Goal: Task Accomplishment & Management: Use online tool/utility

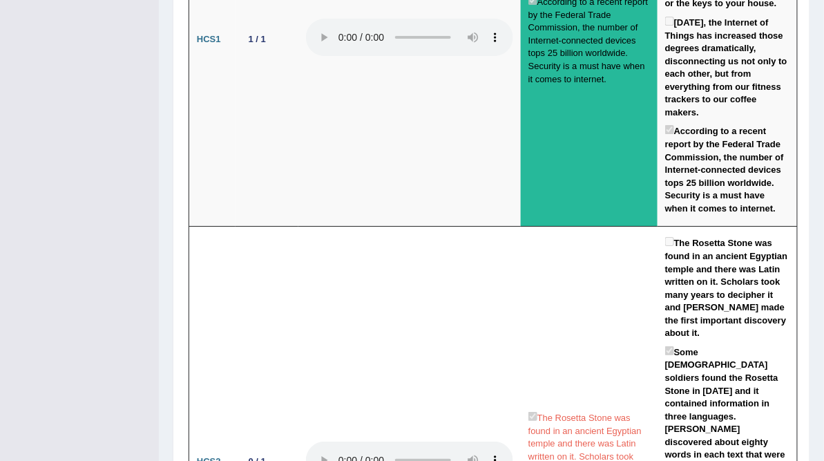
scroll to position [2579, 0]
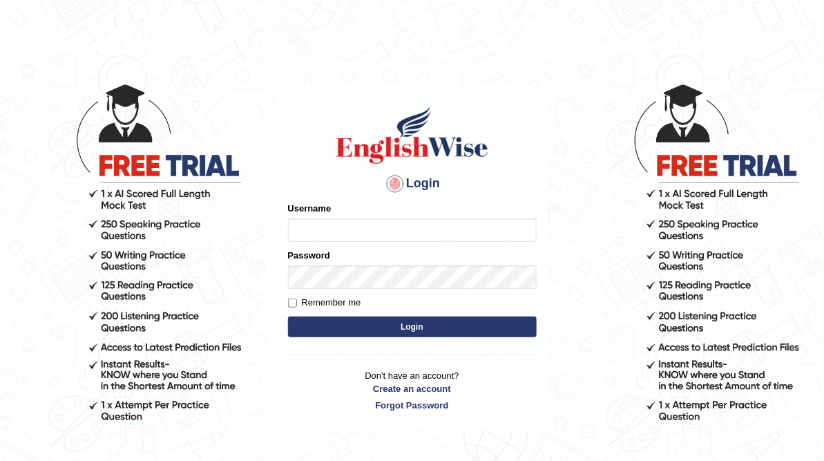
type input "ameerham"
click at [493, 330] on button "Login" at bounding box center [412, 326] width 249 height 21
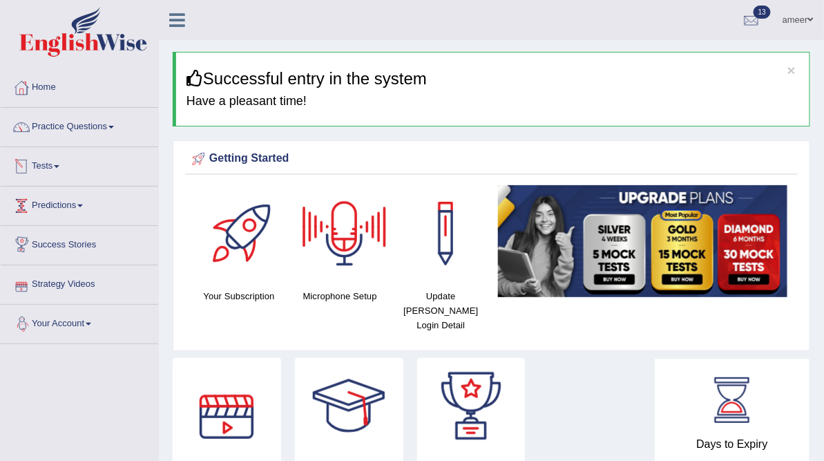
click at [53, 197] on link "Predictions" at bounding box center [80, 204] width 158 height 35
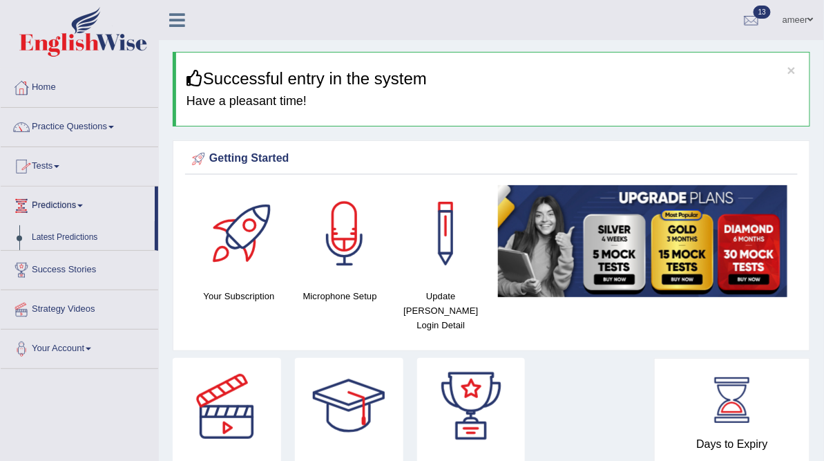
click at [66, 202] on link "Predictions" at bounding box center [78, 204] width 154 height 35
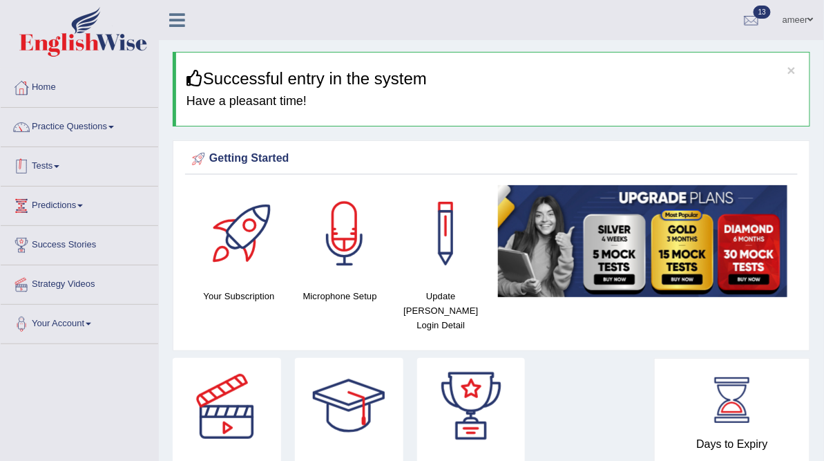
click at [63, 155] on link "Tests" at bounding box center [80, 164] width 158 height 35
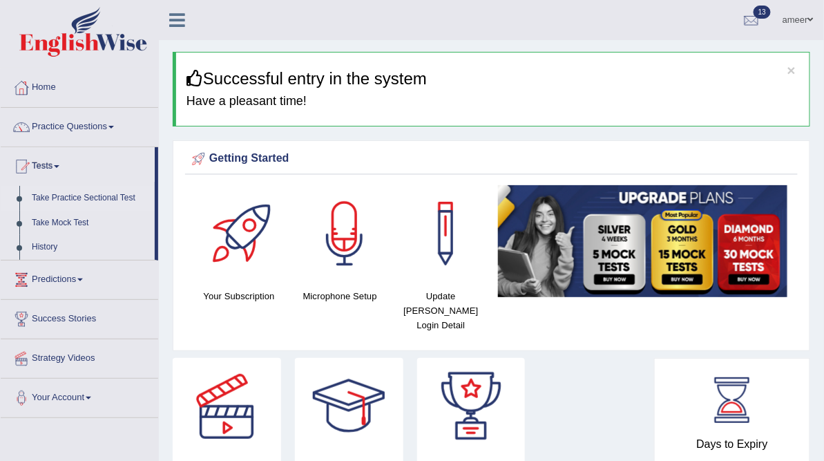
click at [74, 196] on link "Take Practice Sectional Test" at bounding box center [90, 198] width 129 height 25
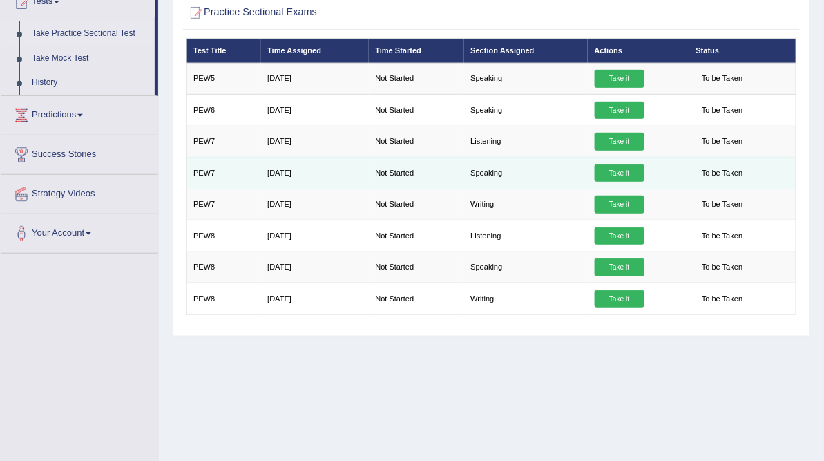
scroll to position [166, 0]
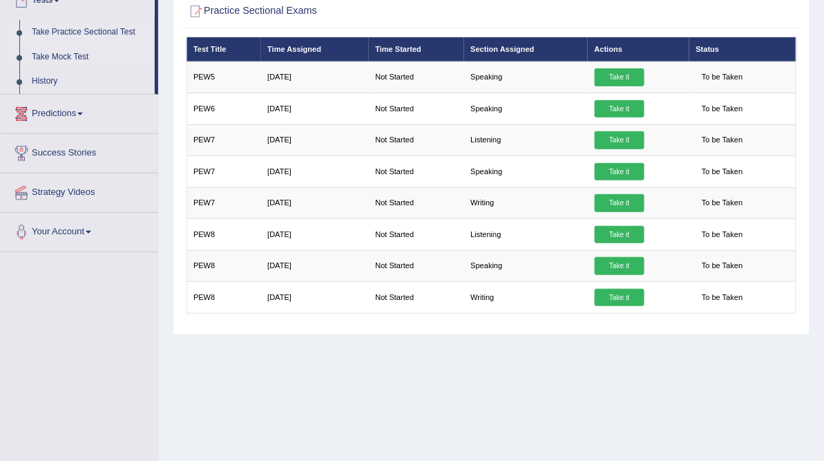
click at [77, 50] on link "Take Mock Test" at bounding box center [90, 57] width 129 height 25
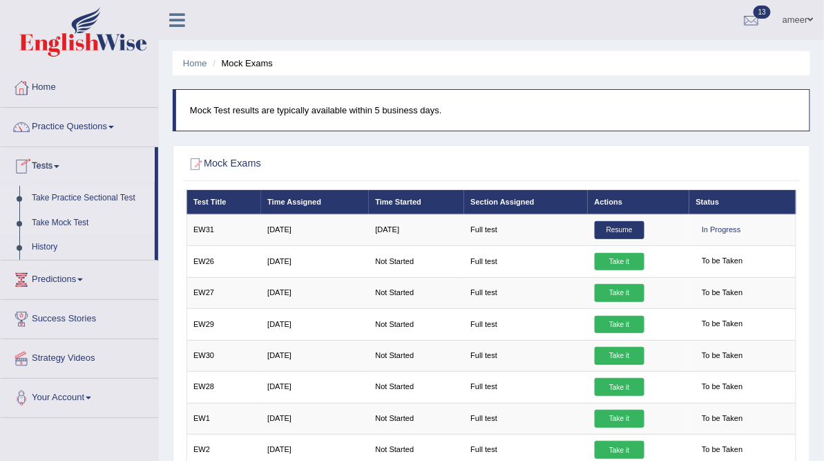
click at [109, 193] on link "Take Practice Sectional Test" at bounding box center [90, 198] width 129 height 25
